Goal: Find specific page/section: Find specific page/section

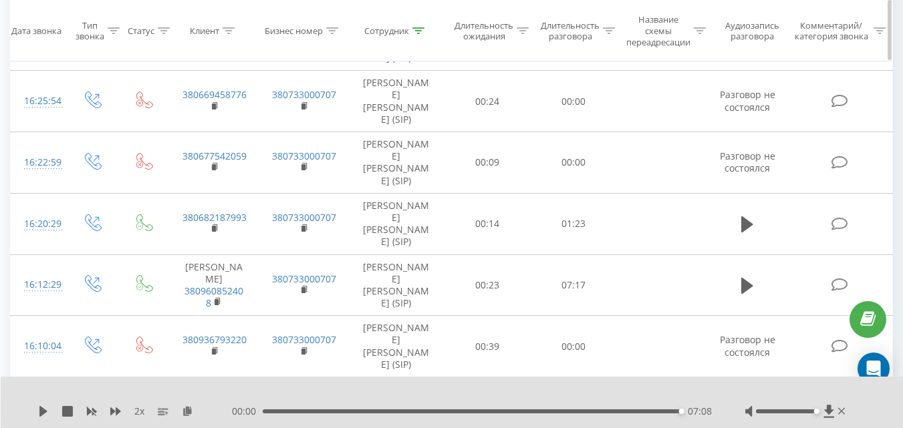
click at [417, 34] on div at bounding box center [418, 30] width 12 height 11
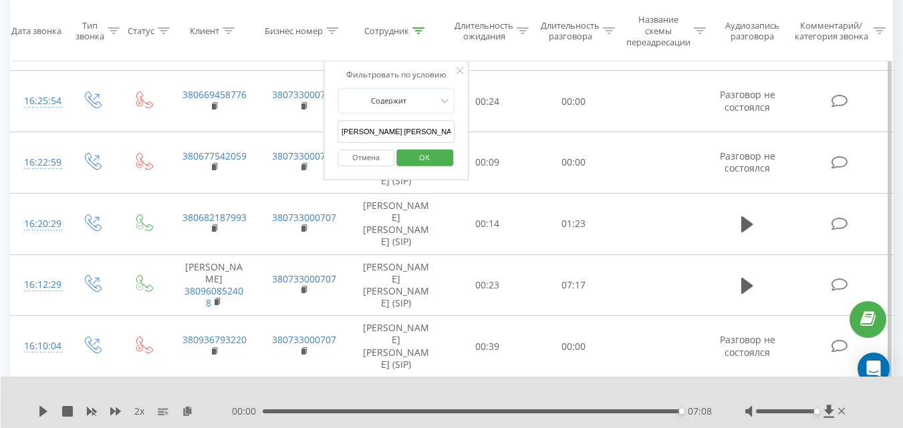
click at [372, 128] on input "[PERSON_NAME] [PERSON_NAME]" at bounding box center [396, 131] width 118 height 23
type input "[PERSON_NAME]"
click at [418, 155] on span "OK" at bounding box center [424, 157] width 37 height 21
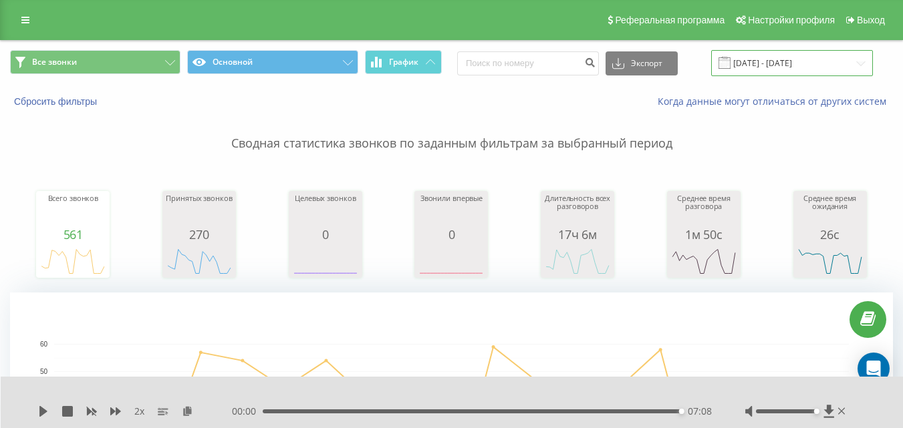
click at [776, 63] on input "[DATE] - [DATE]" at bounding box center [792, 63] width 162 height 26
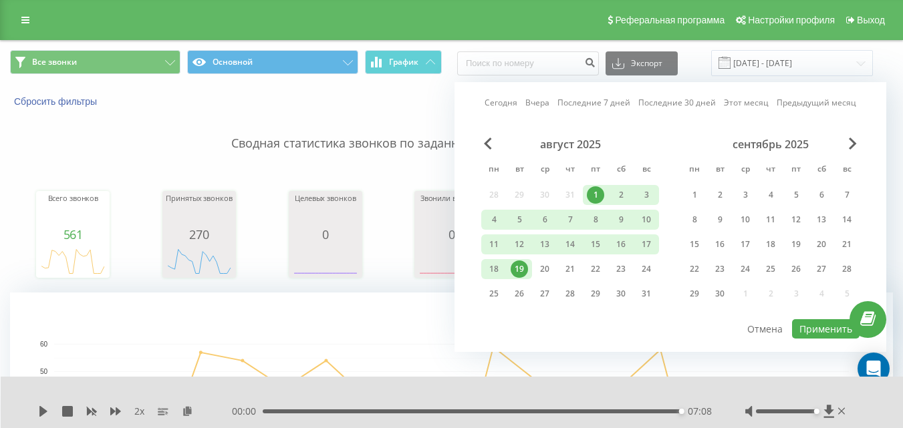
click at [516, 264] on div "19" at bounding box center [518, 269] width 17 height 17
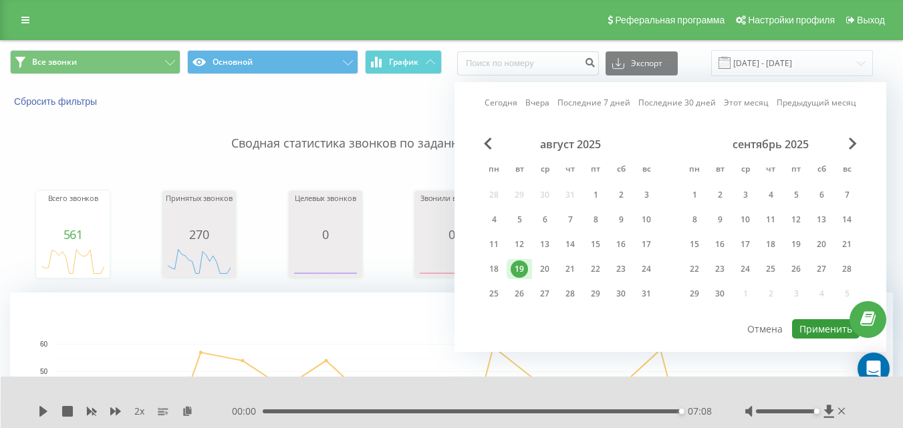
click at [803, 328] on button "Применить" at bounding box center [825, 328] width 67 height 19
type input "[DATE] - [DATE]"
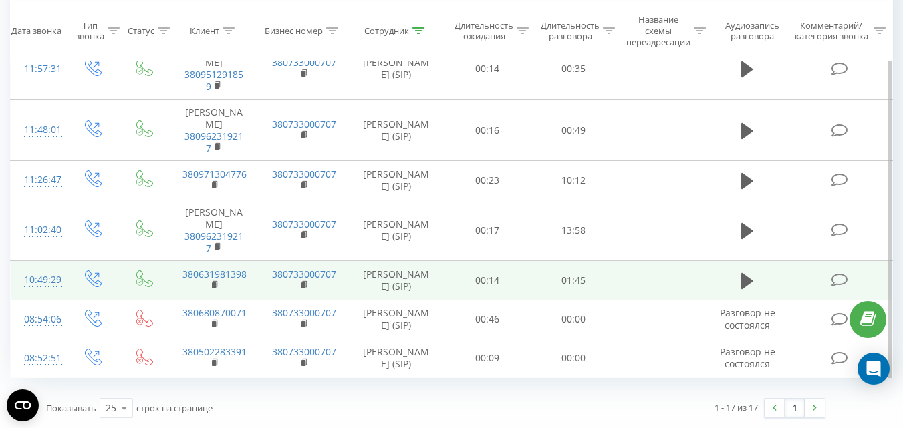
scroll to position [1197, 0]
